Goal: Information Seeking & Learning: Check status

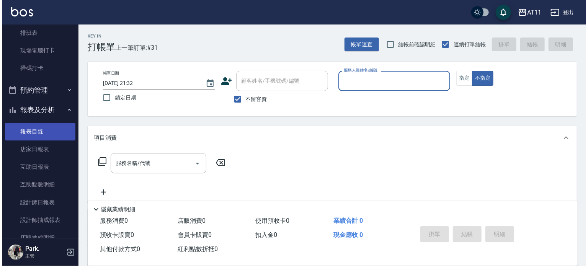
scroll to position [192, 0]
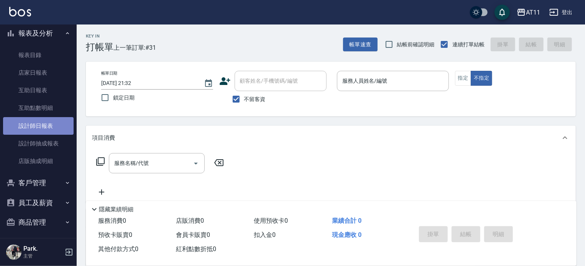
click at [44, 126] on link "設計師日報表" at bounding box center [38, 126] width 70 height 18
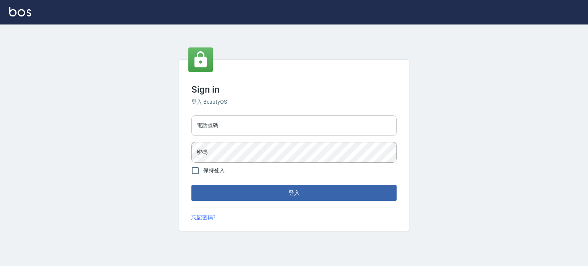
drag, startPoint x: 247, startPoint y: 121, endPoint x: 242, endPoint y: 125, distance: 6.2
click at [247, 121] on input "電話號碼" at bounding box center [294, 125] width 205 height 21
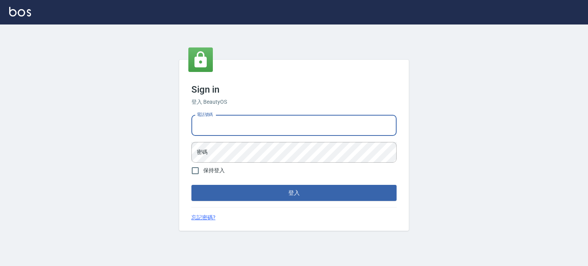
type input "0953539532"
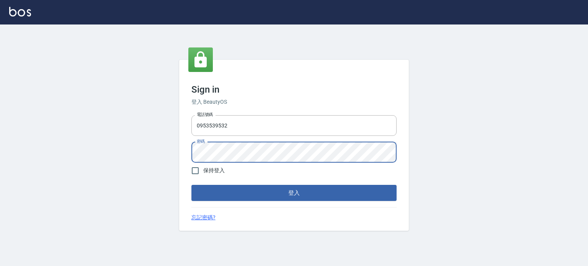
click at [192, 185] on button "登入" at bounding box center [294, 193] width 205 height 16
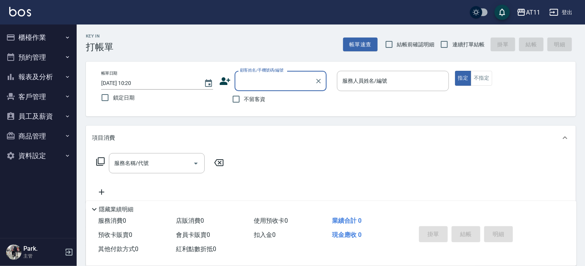
click at [36, 69] on button "報表及分析" at bounding box center [38, 77] width 70 height 20
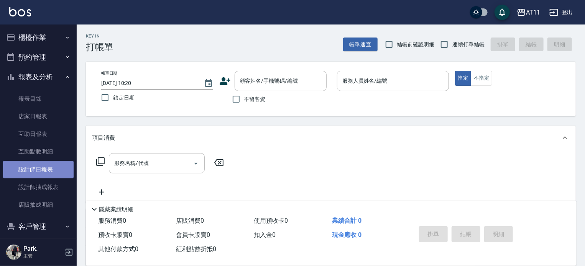
click at [51, 169] on link "設計師日報表" at bounding box center [38, 170] width 70 height 18
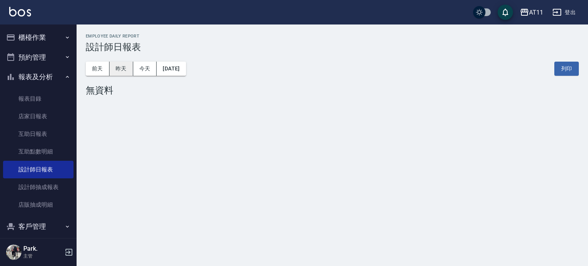
click at [113, 70] on button "昨天" at bounding box center [122, 69] width 24 height 14
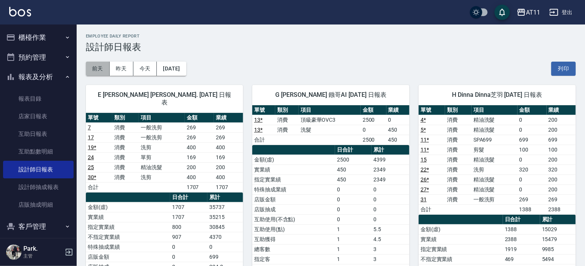
click at [103, 64] on button "前天" at bounding box center [98, 69] width 24 height 14
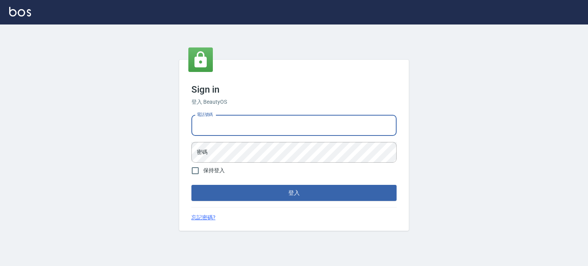
click at [248, 130] on input "電話號碼" at bounding box center [294, 125] width 205 height 21
type input "0953539532"
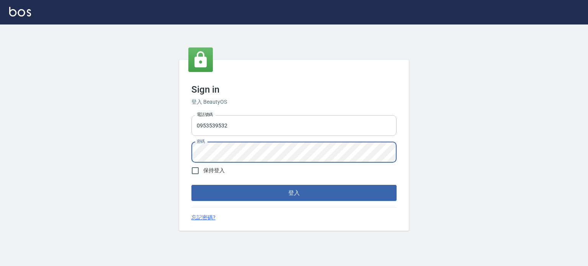
click at [192, 185] on button "登入" at bounding box center [294, 193] width 205 height 16
